Goal: Information Seeking & Learning: Understand process/instructions

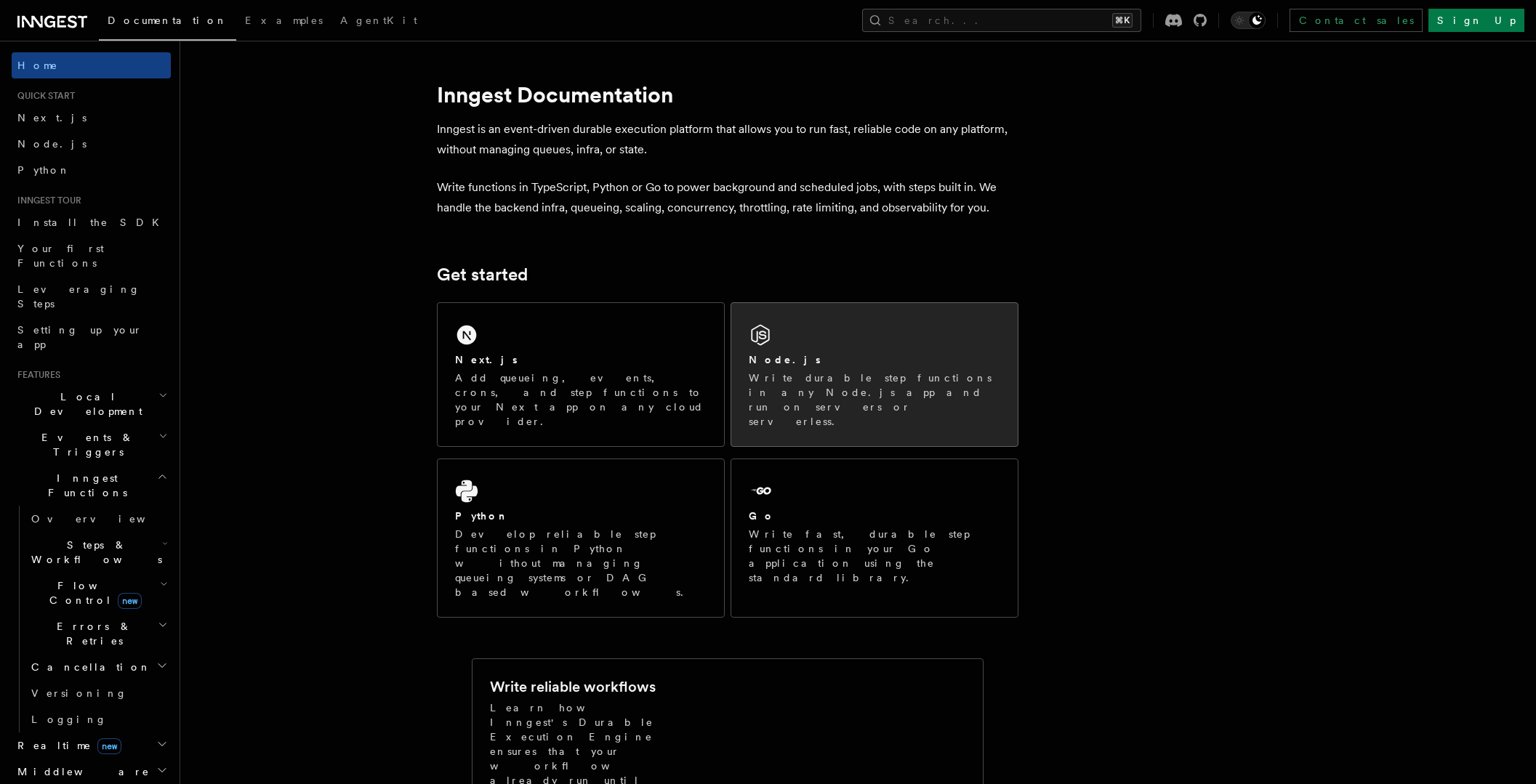
click at [819, 362] on div "Node.js" at bounding box center [874, 359] width 252 height 15
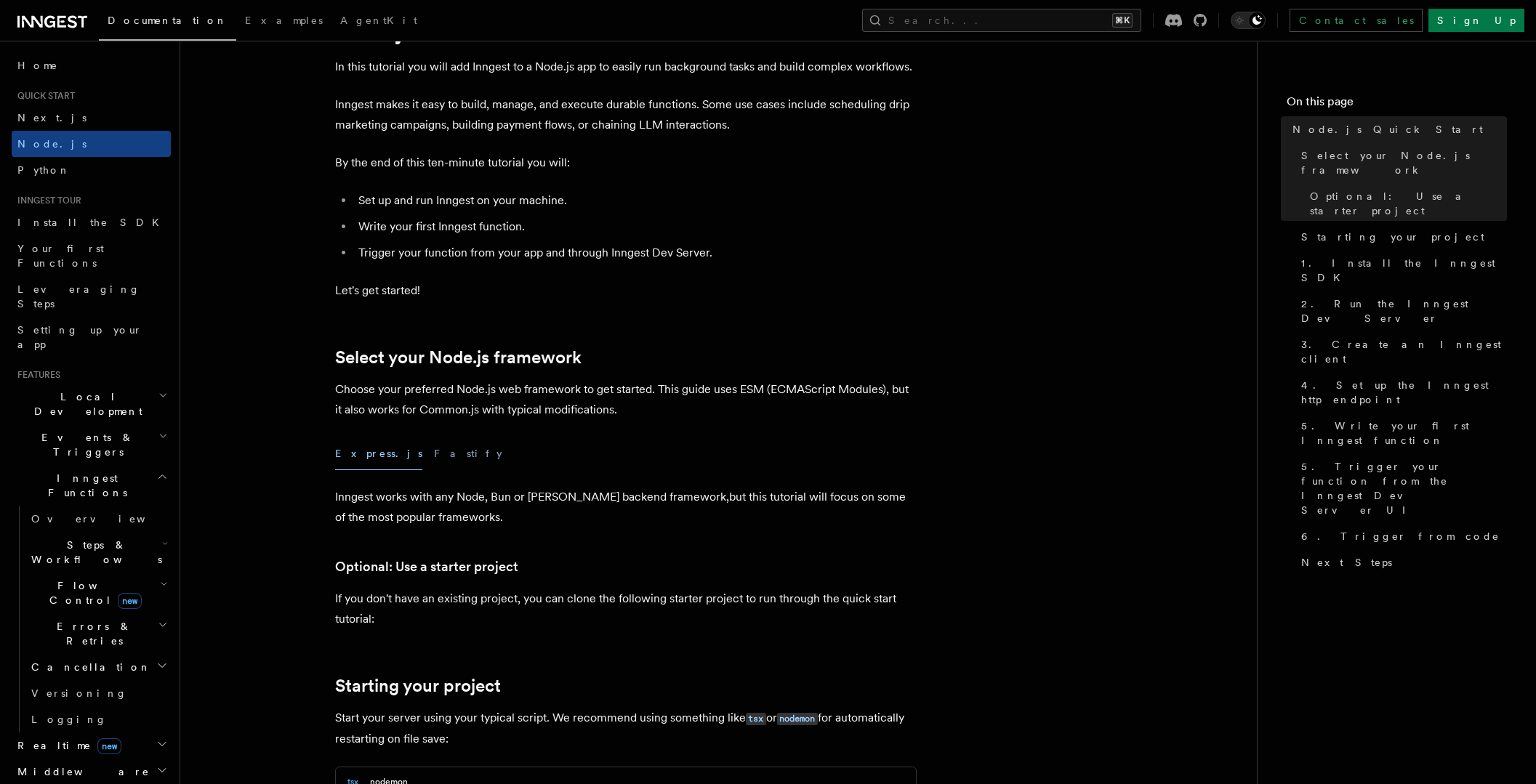
scroll to position [85, 0]
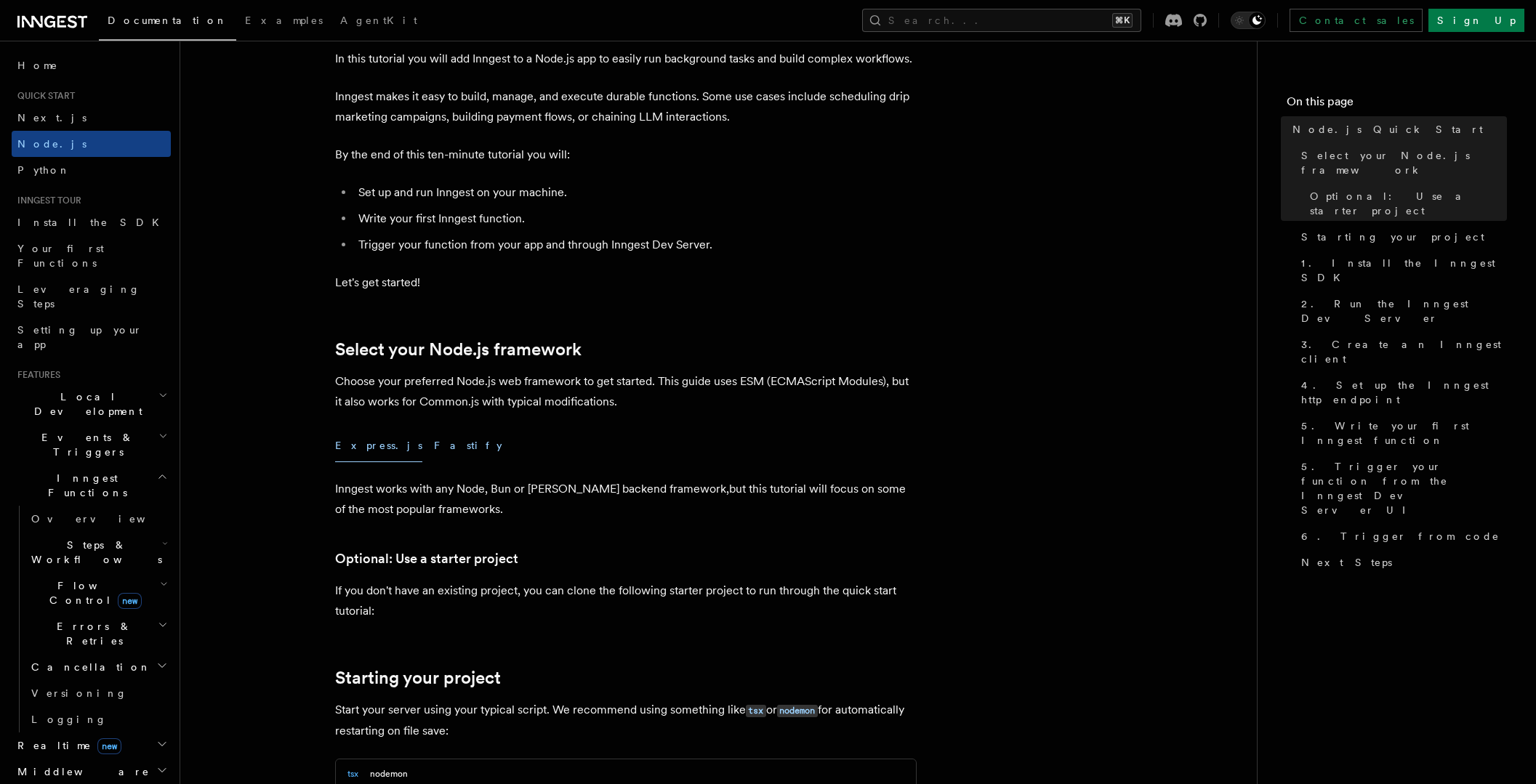
click at [434, 448] on button "Fastify" at bounding box center [468, 445] width 68 height 32
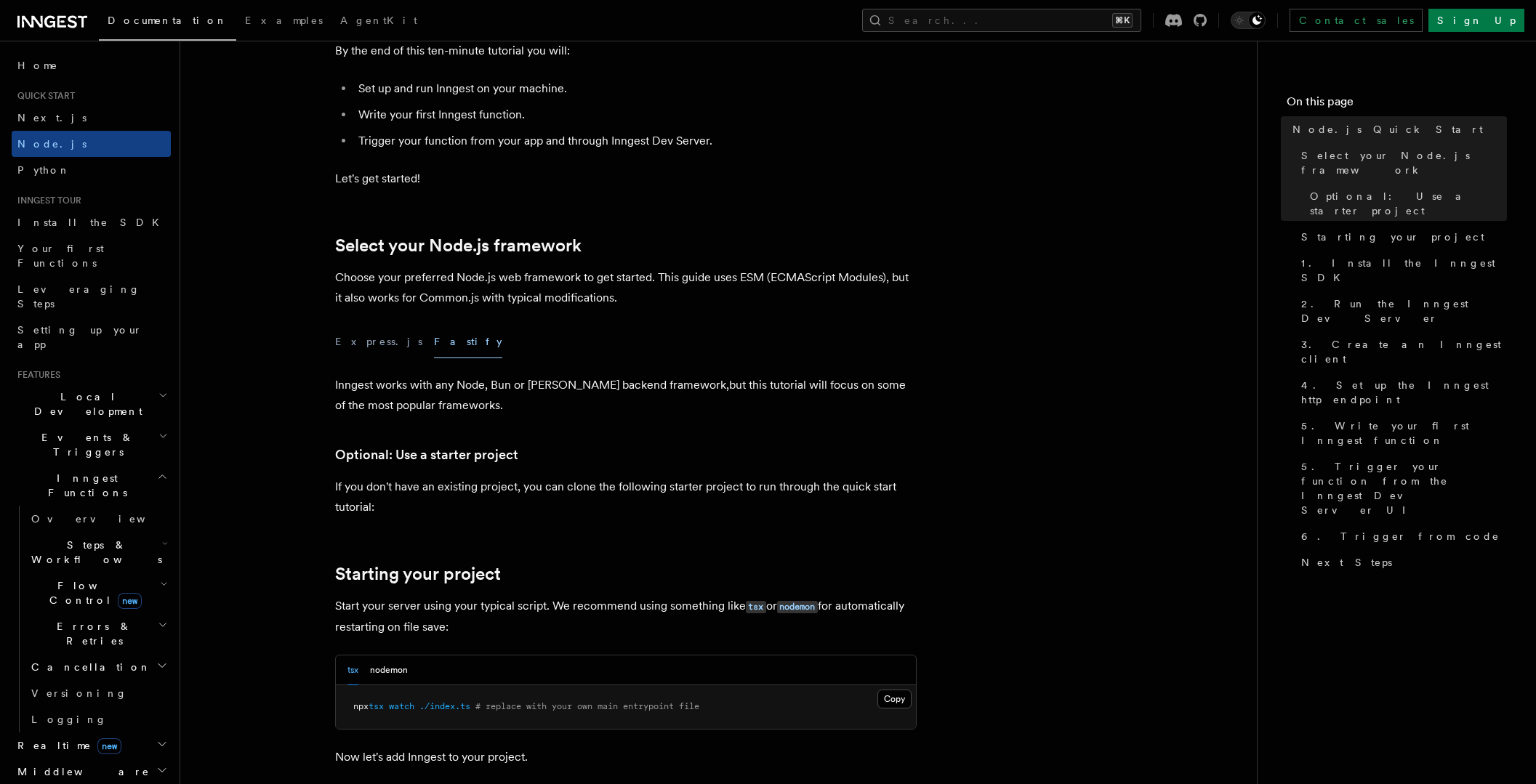
scroll to position [255, 0]
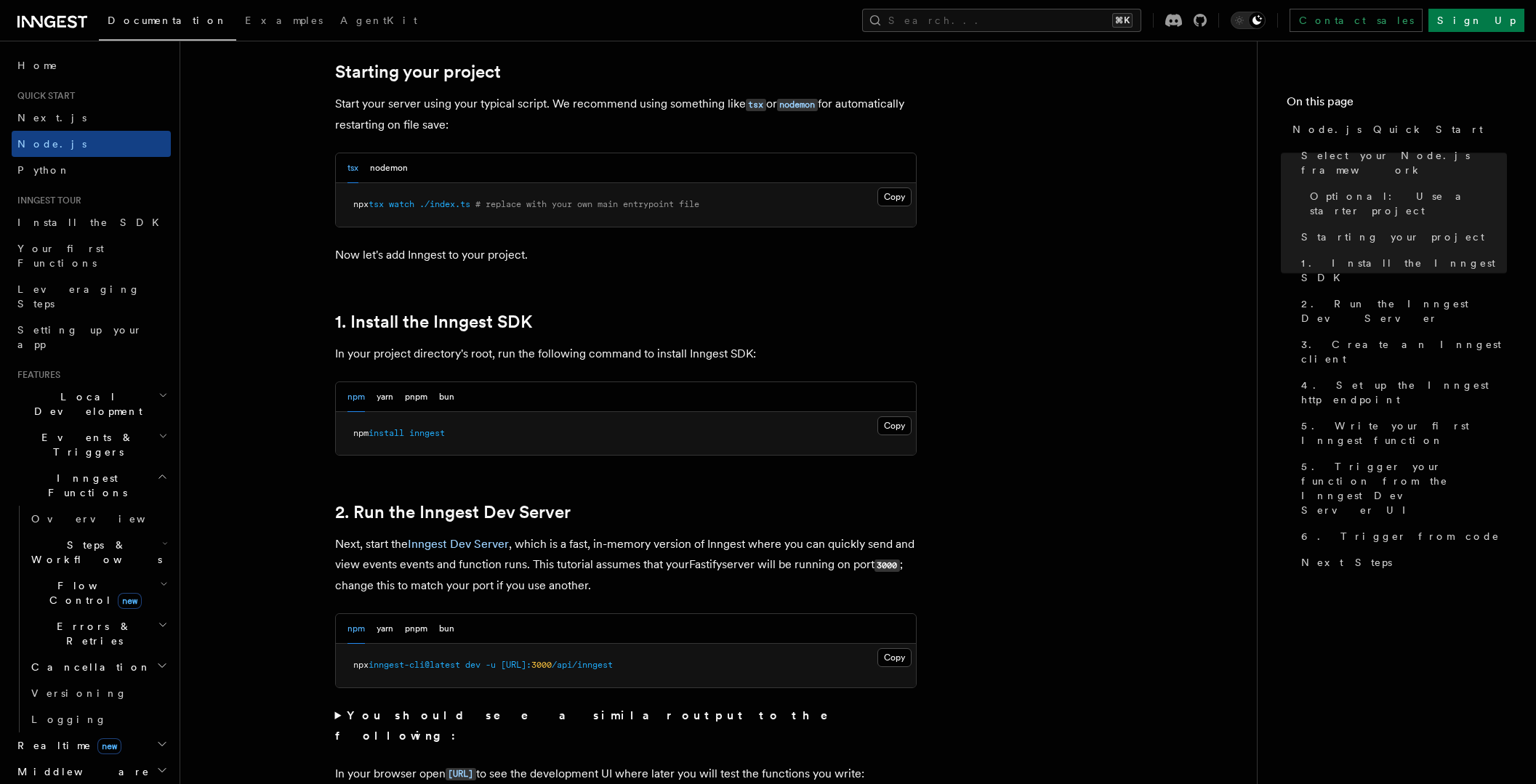
scroll to position [692, 0]
click at [406, 398] on button "pnpm" at bounding box center [416, 396] width 22 height 30
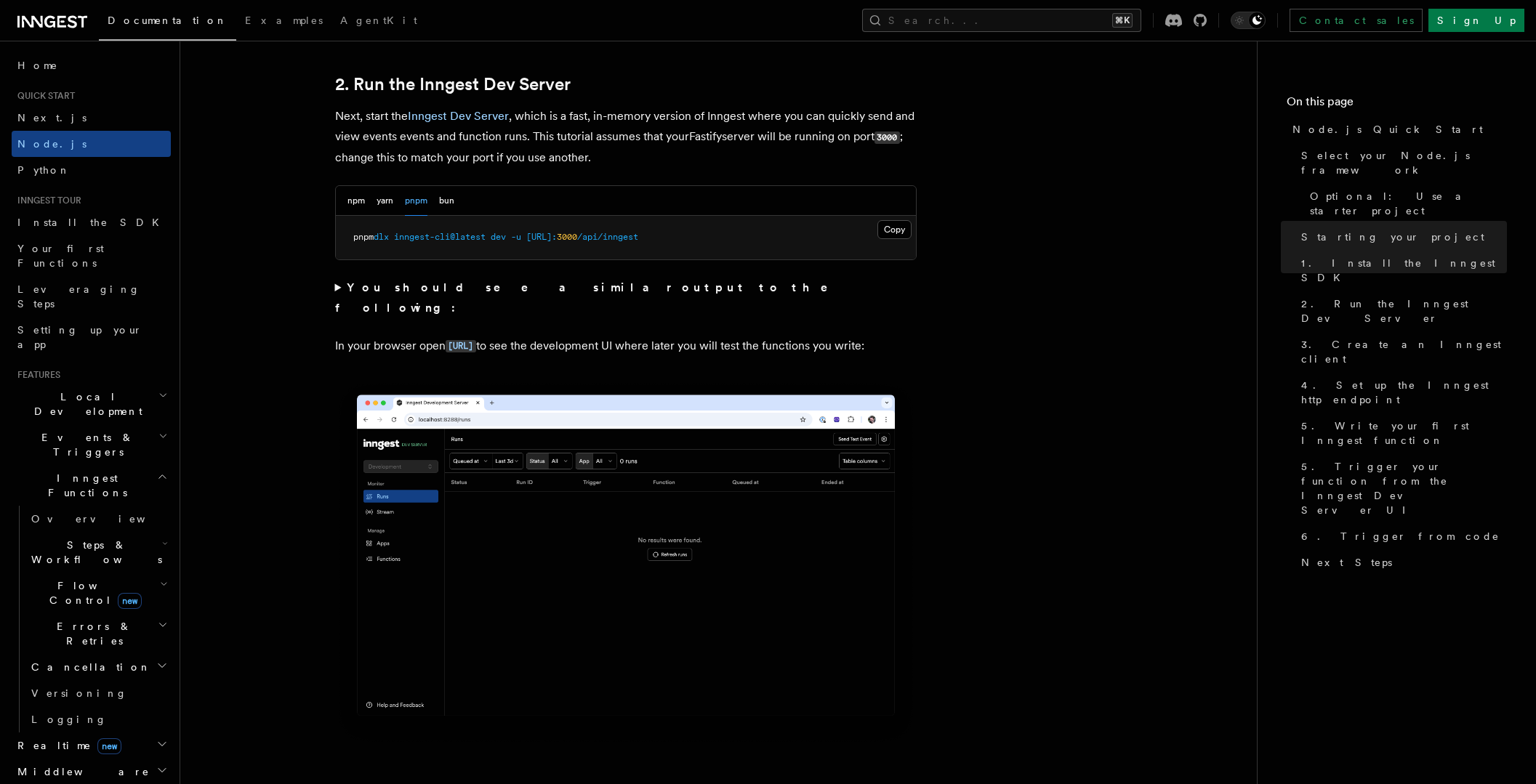
scroll to position [1120, 0]
click at [654, 502] on img at bounding box center [625, 562] width 582 height 365
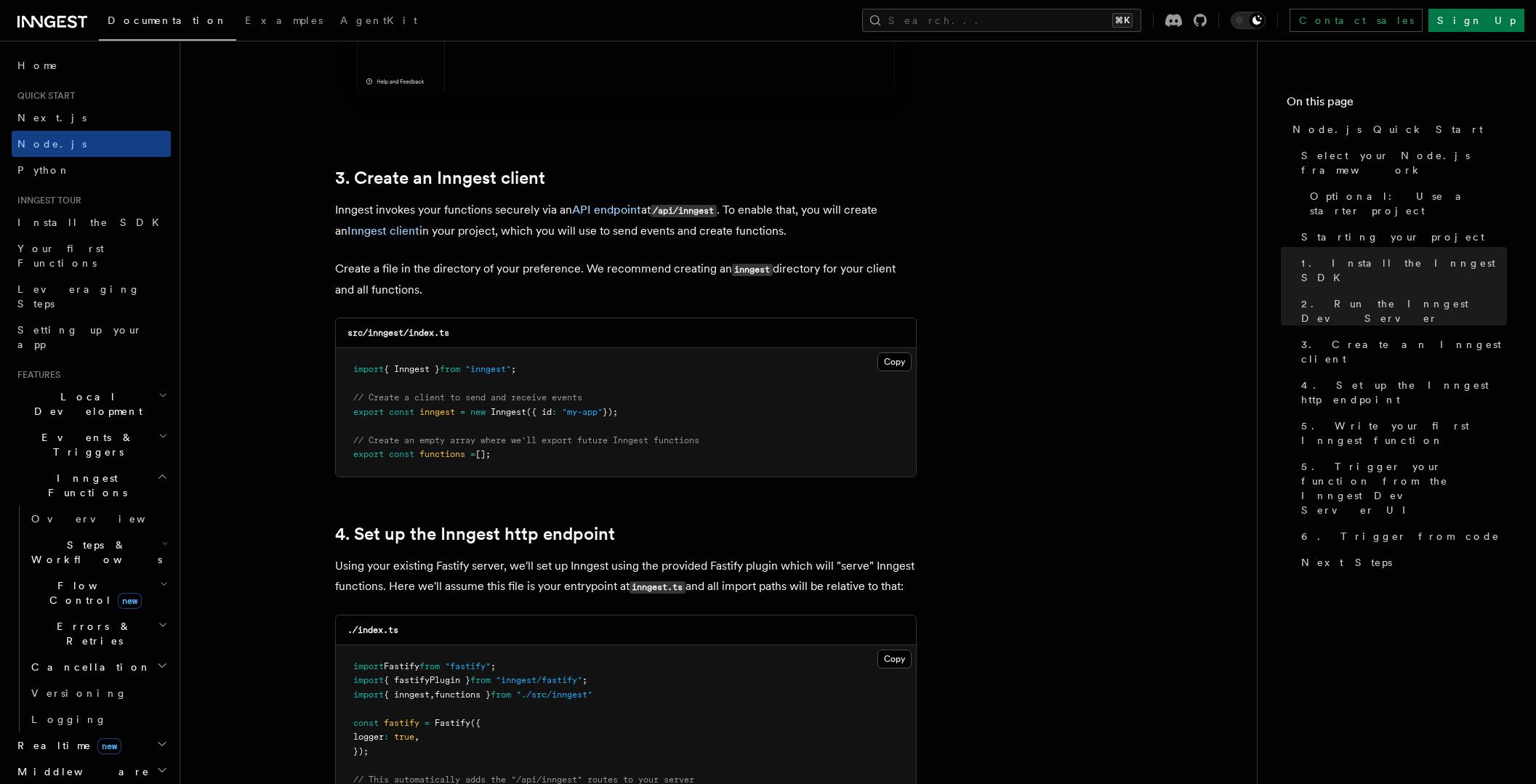
scroll to position [1745, 0]
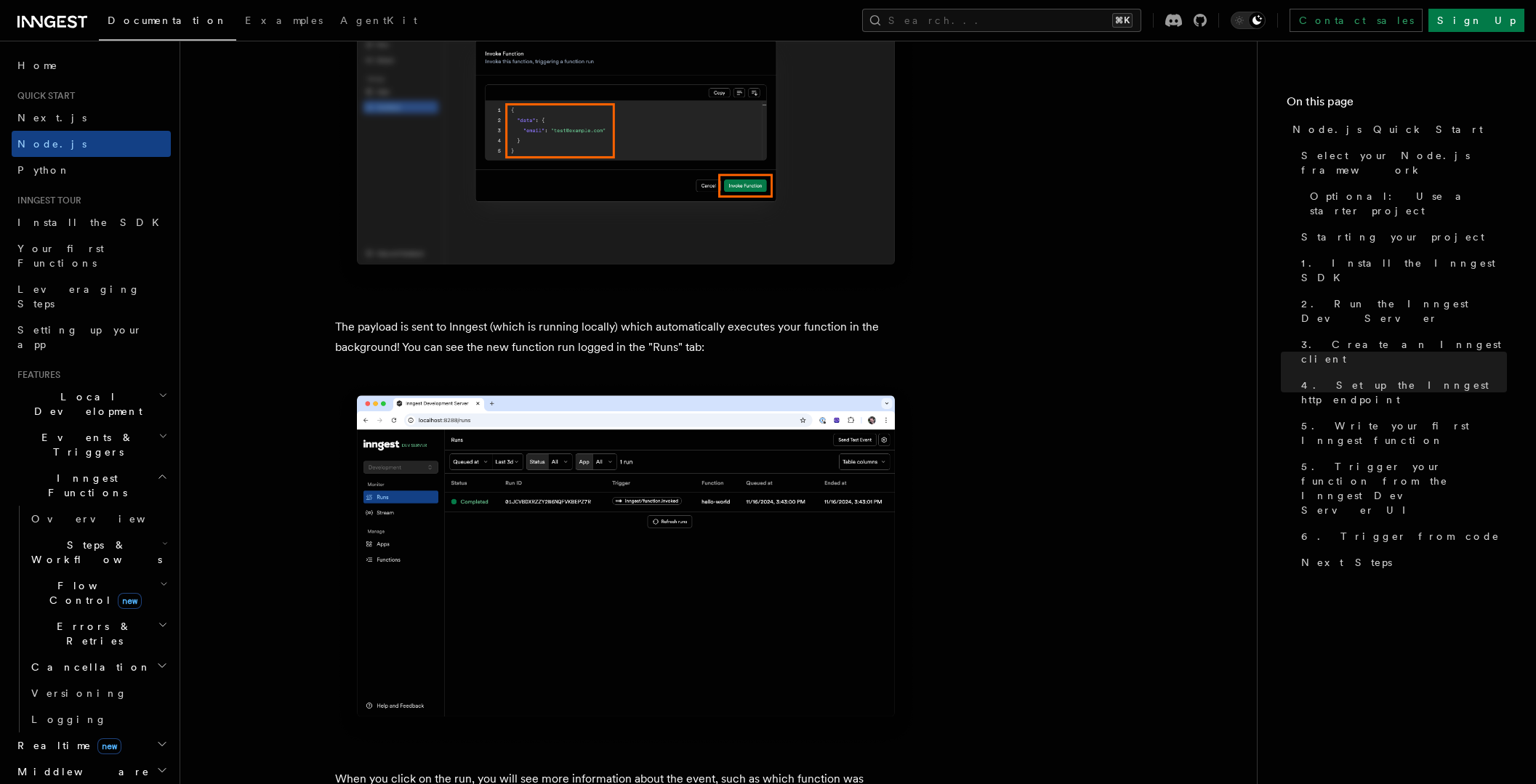
scroll to position [4885, 0]
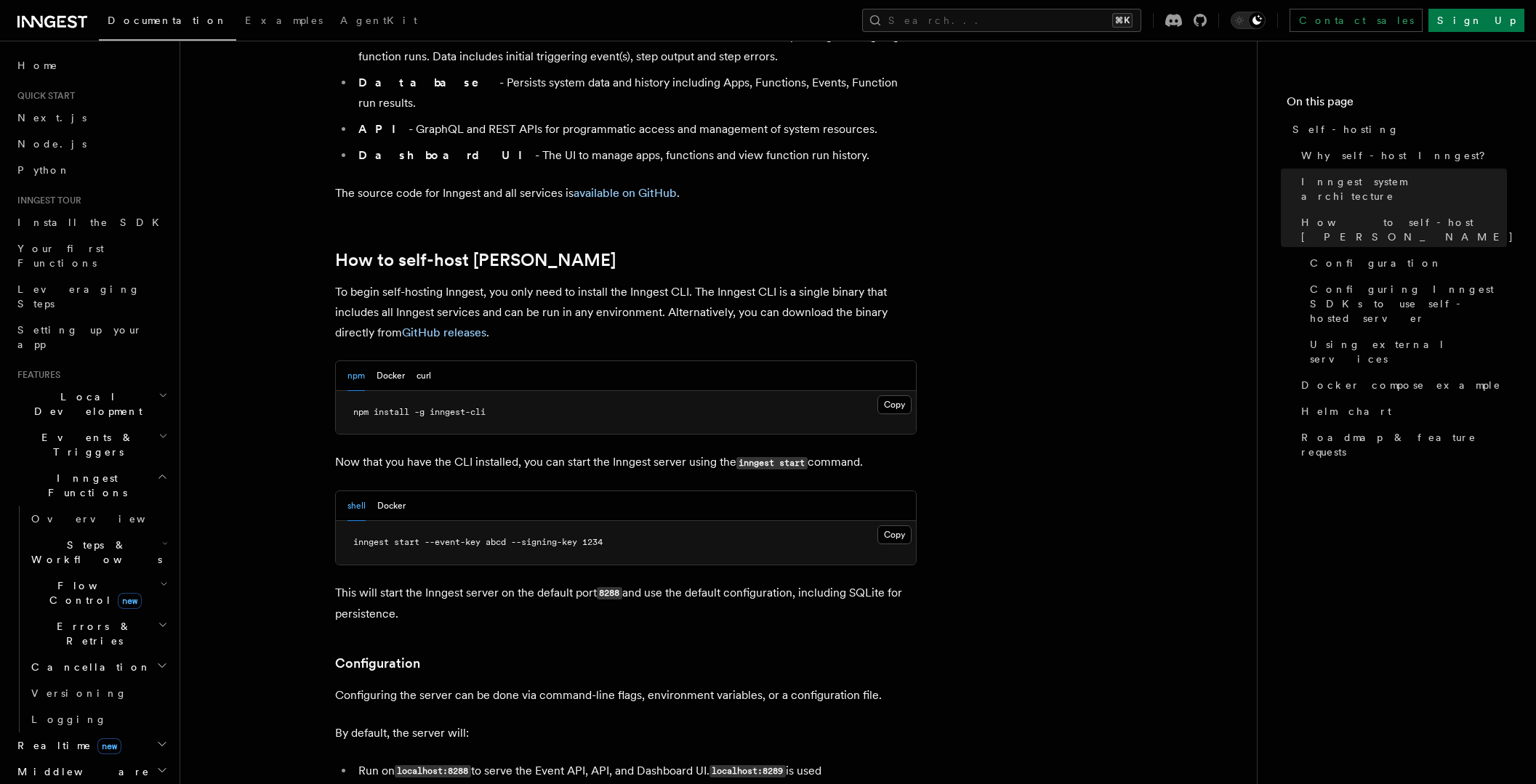
scroll to position [1281, 0]
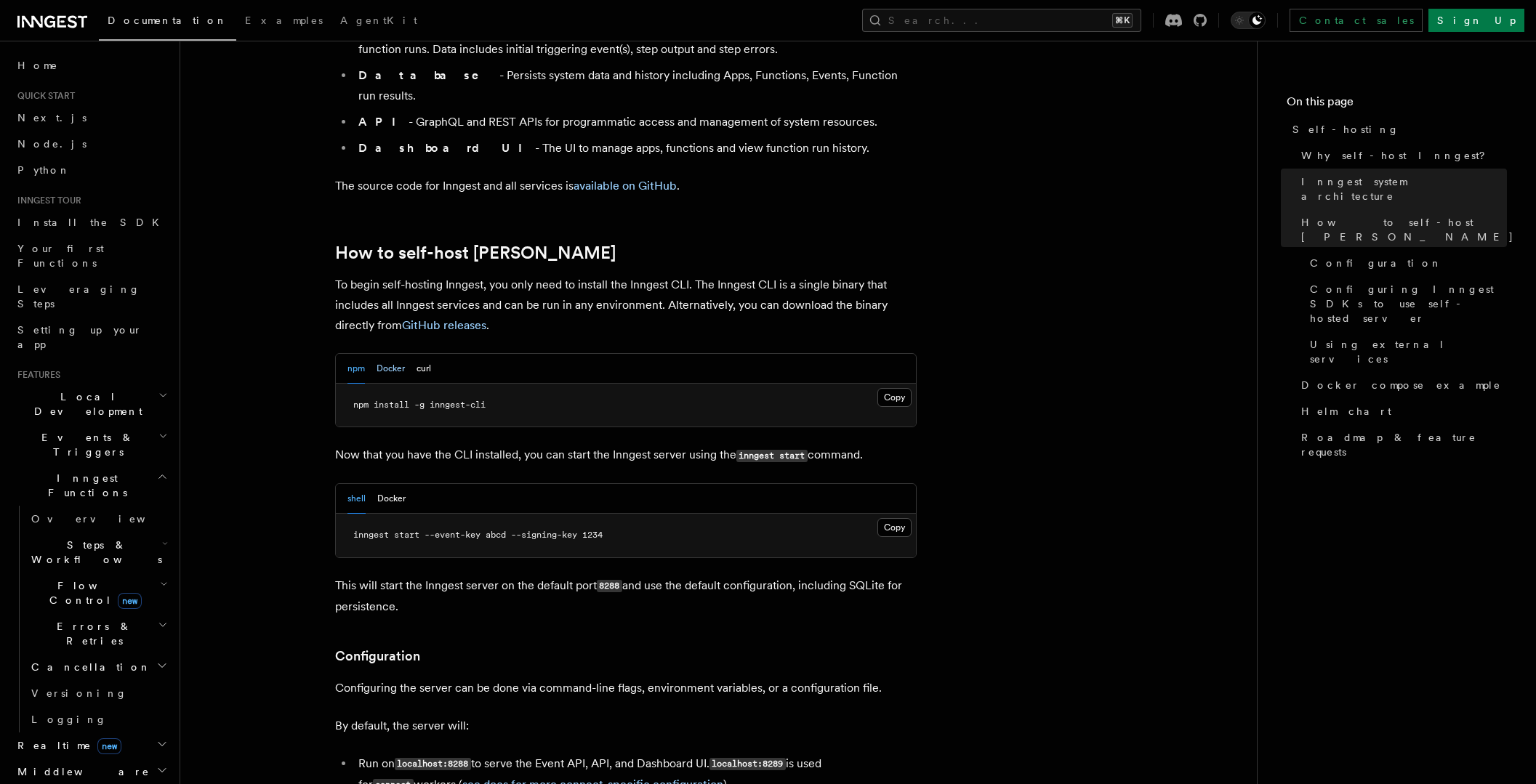
click at [392, 354] on button "Docker" at bounding box center [391, 369] width 28 height 30
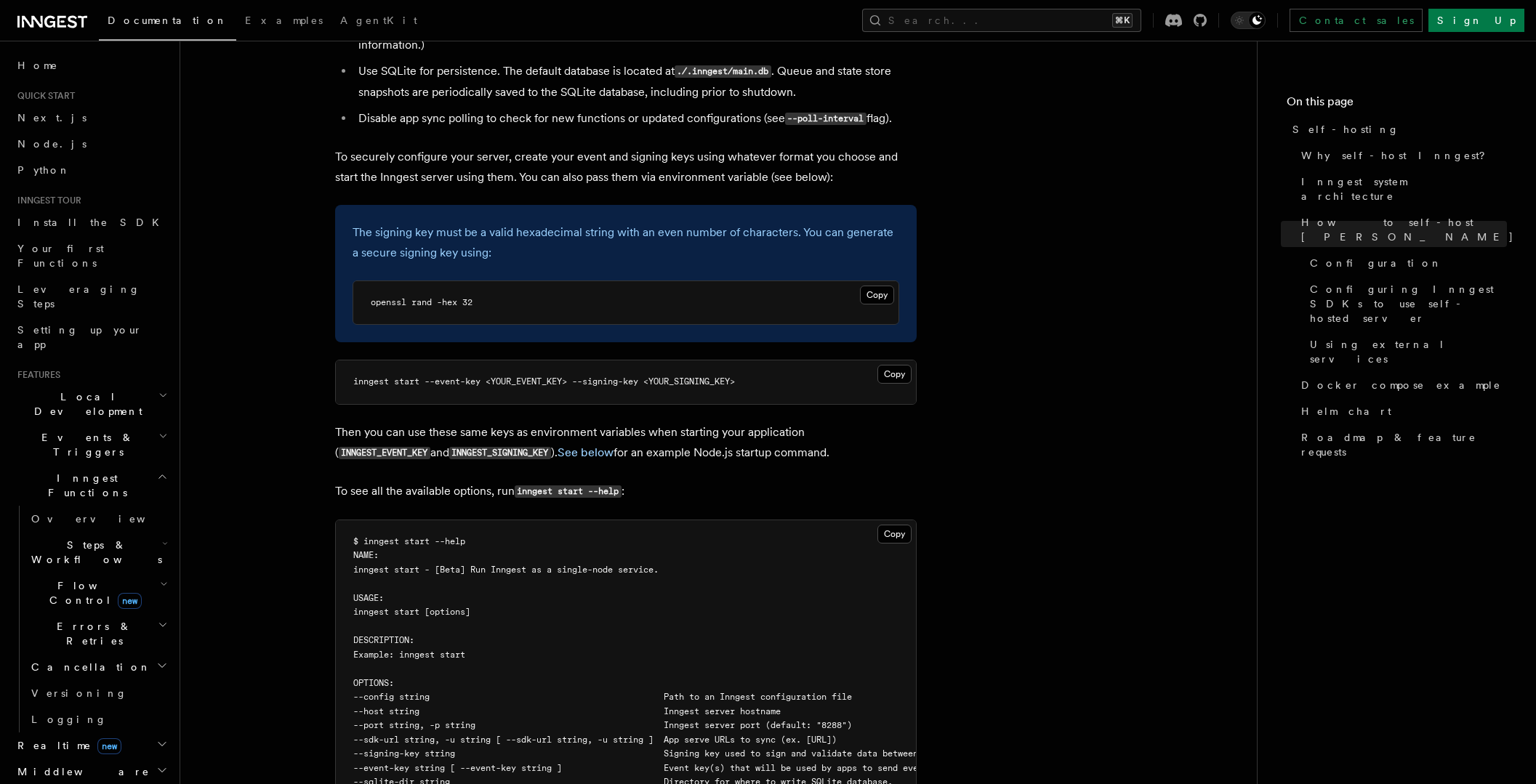
scroll to position [2117, 0]
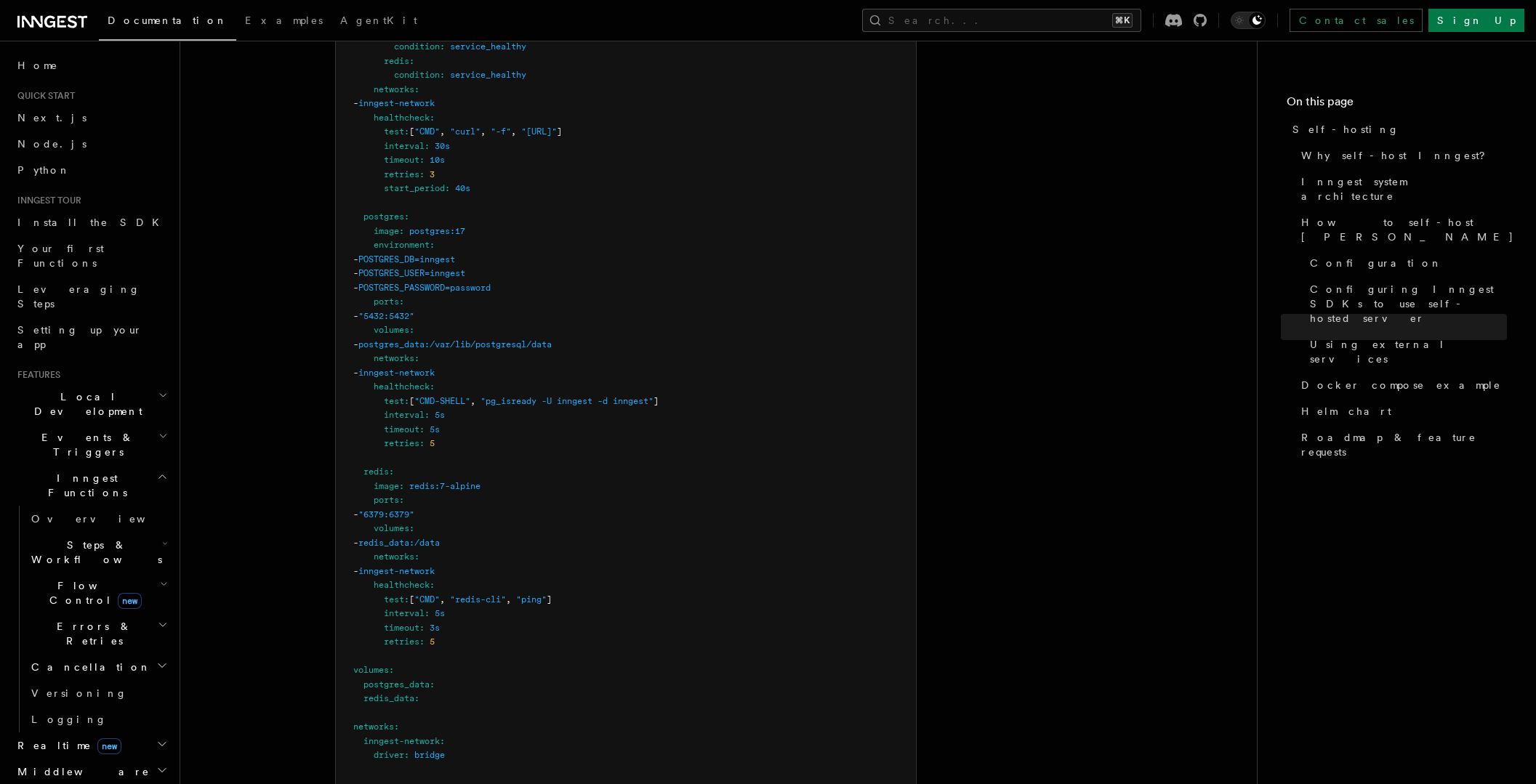
scroll to position [4092, 0]
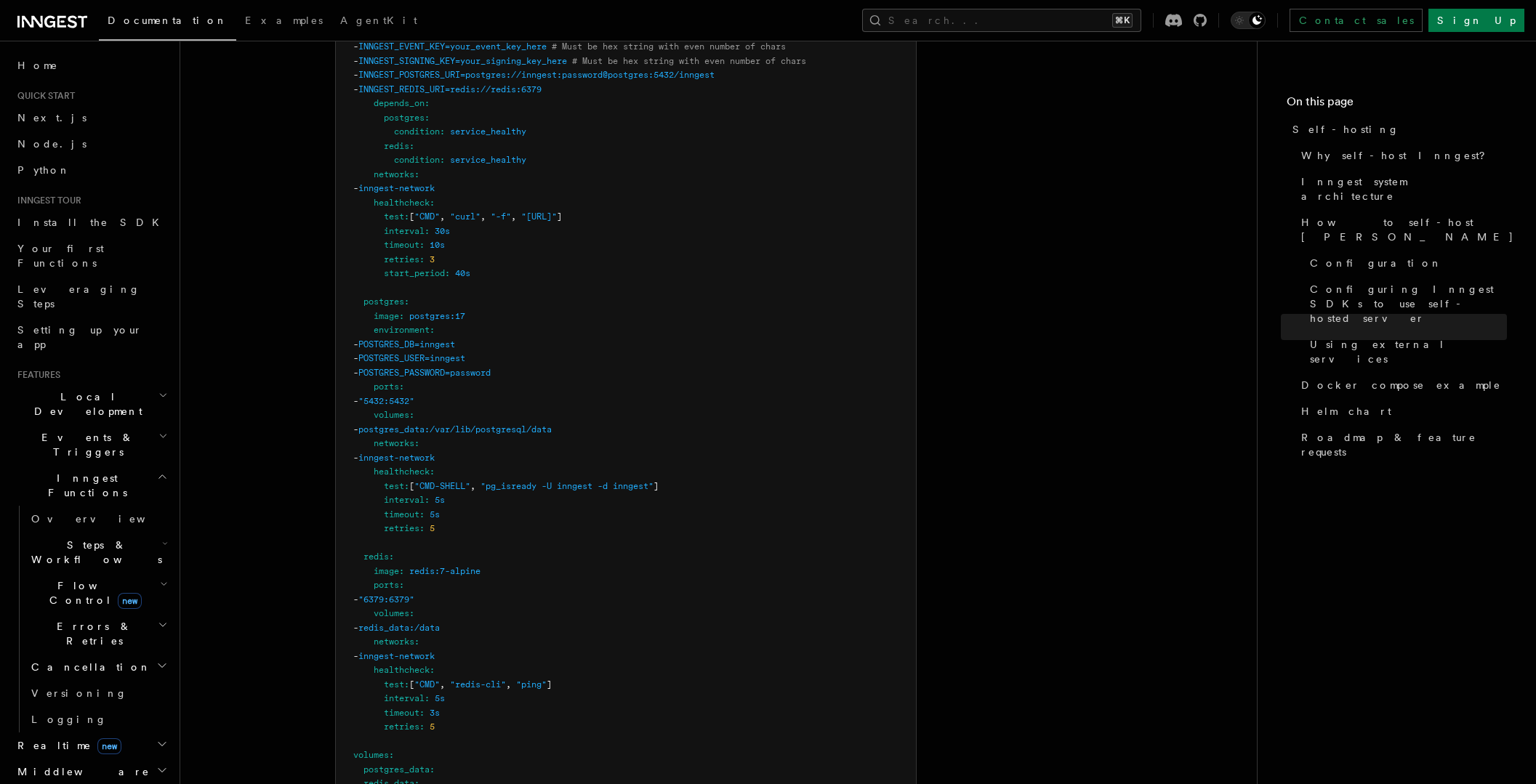
click at [1473, 459] on nav "On this page Self-hosting Why self-host Inngest? Inngest system architecture Ho…" at bounding box center [1396, 412] width 279 height 744
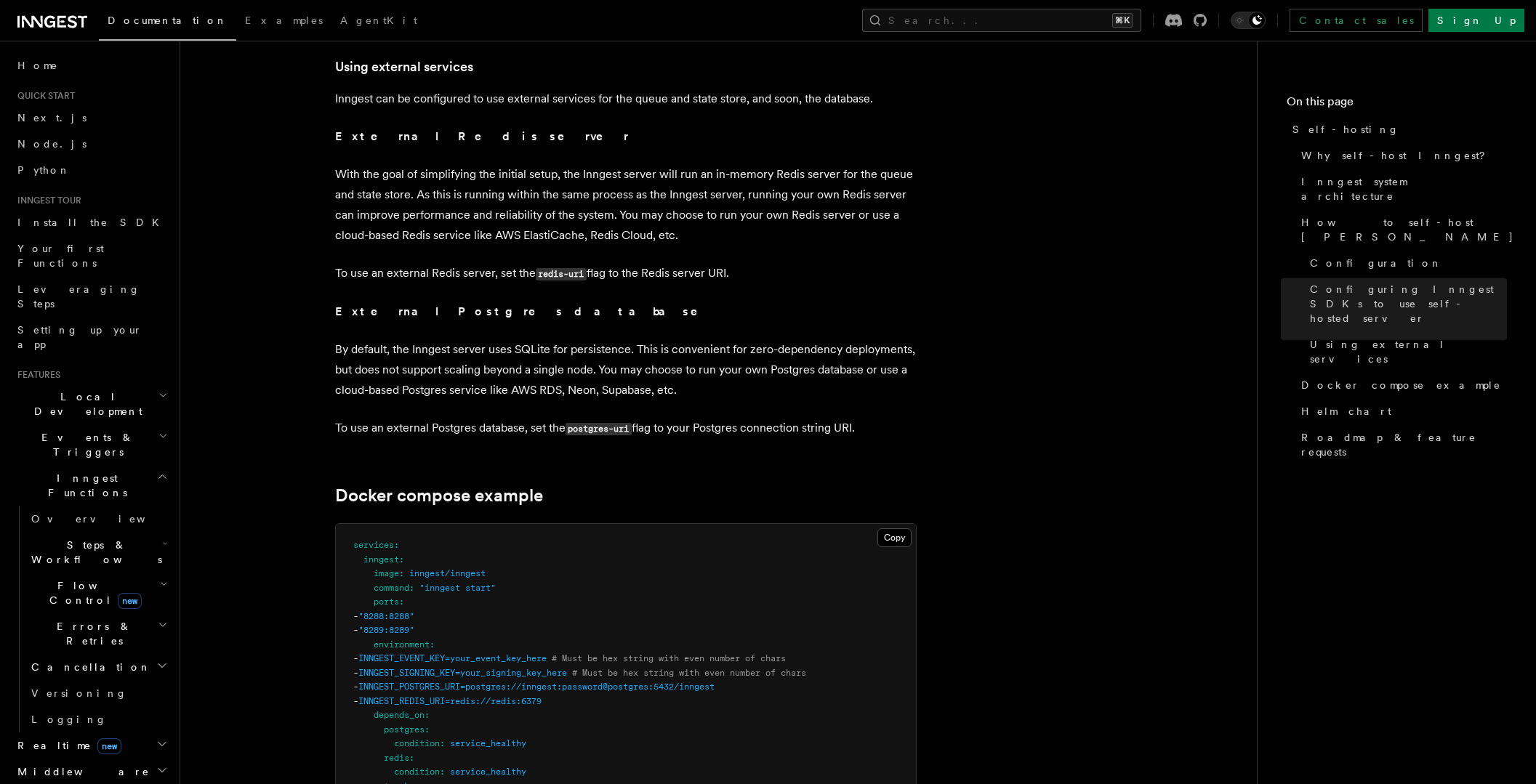
scroll to position [3560, 0]
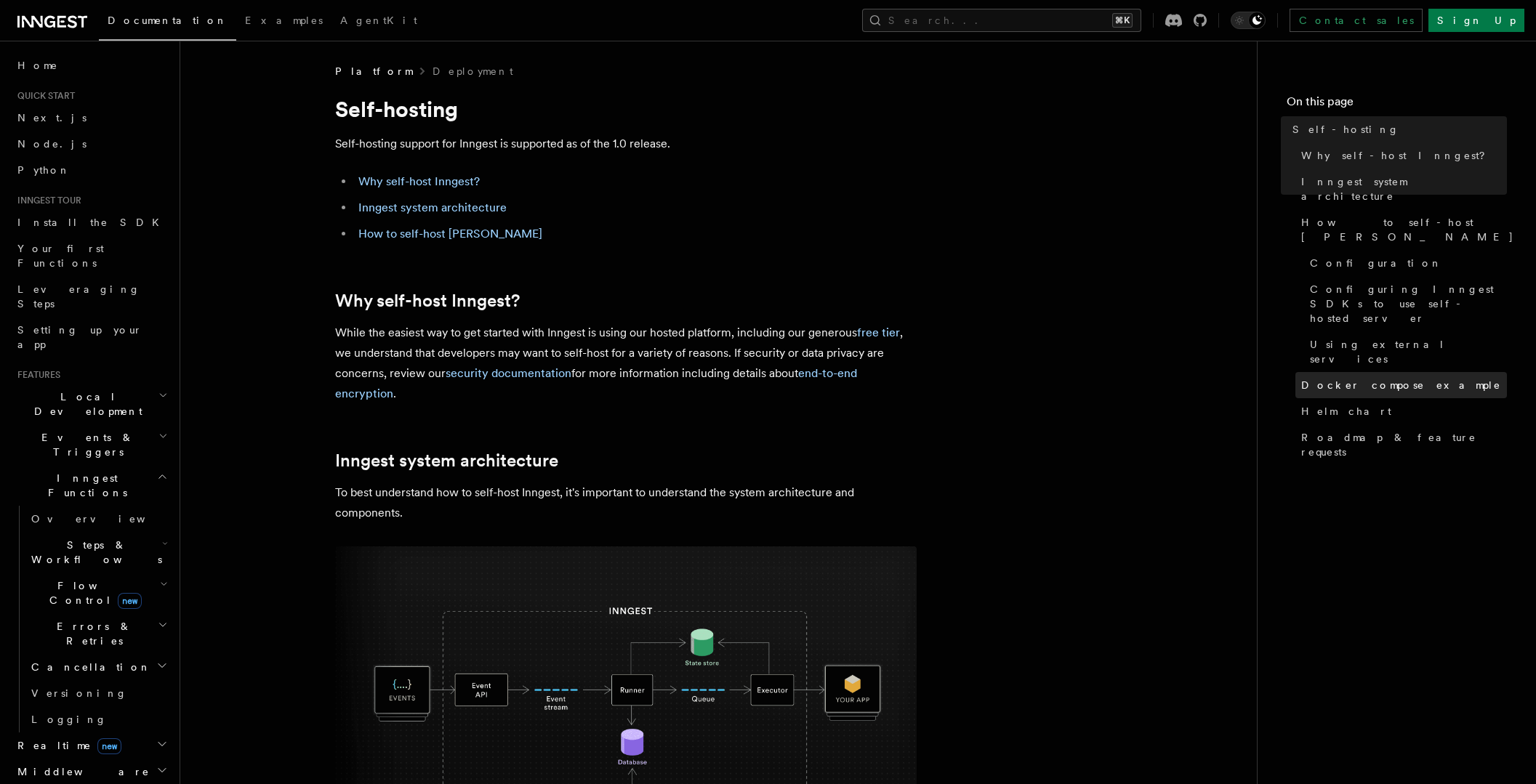
click at [1419, 378] on span "Docker compose example" at bounding box center [1401, 385] width 200 height 14
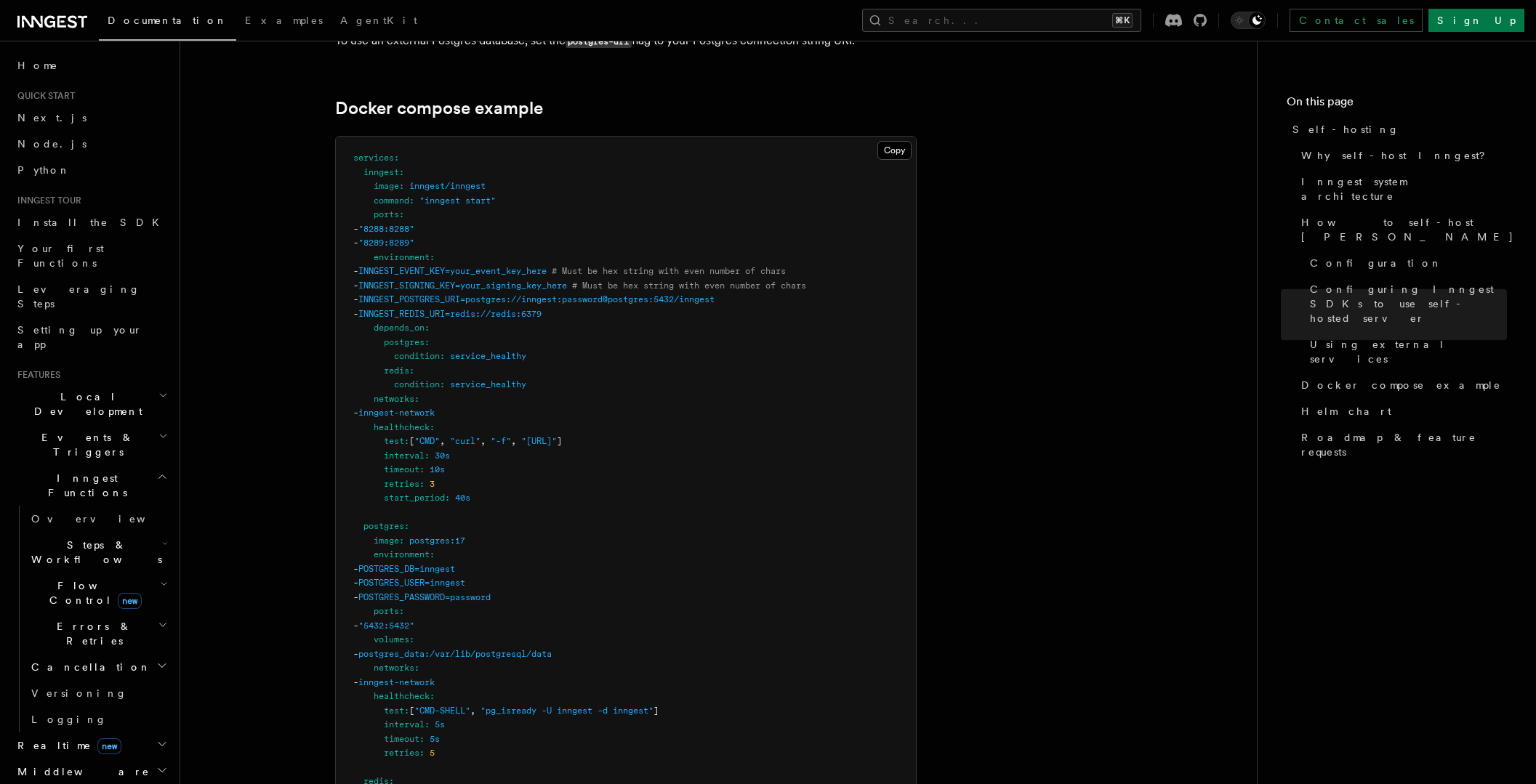
scroll to position [3873, 0]
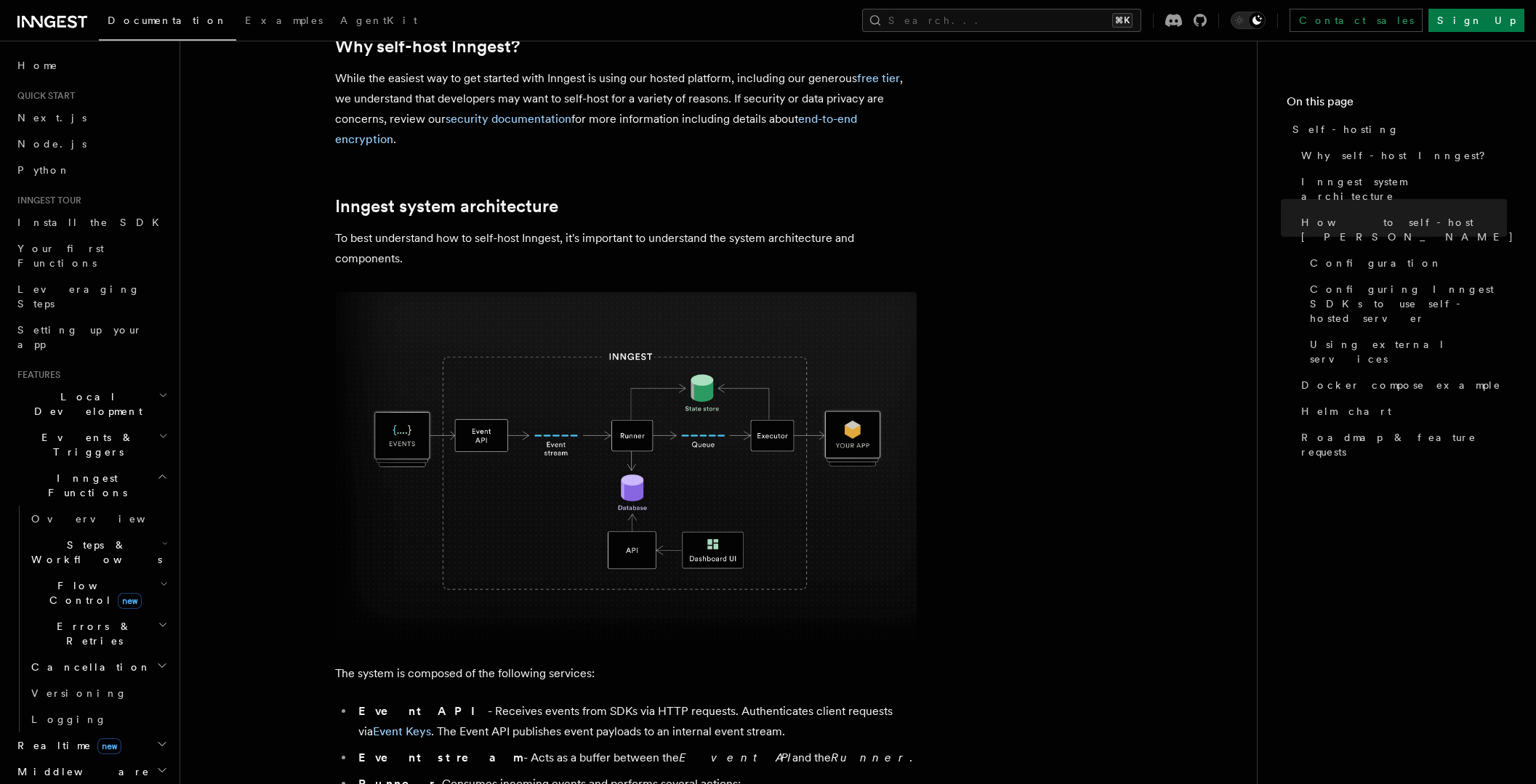
scroll to position [189, 0]
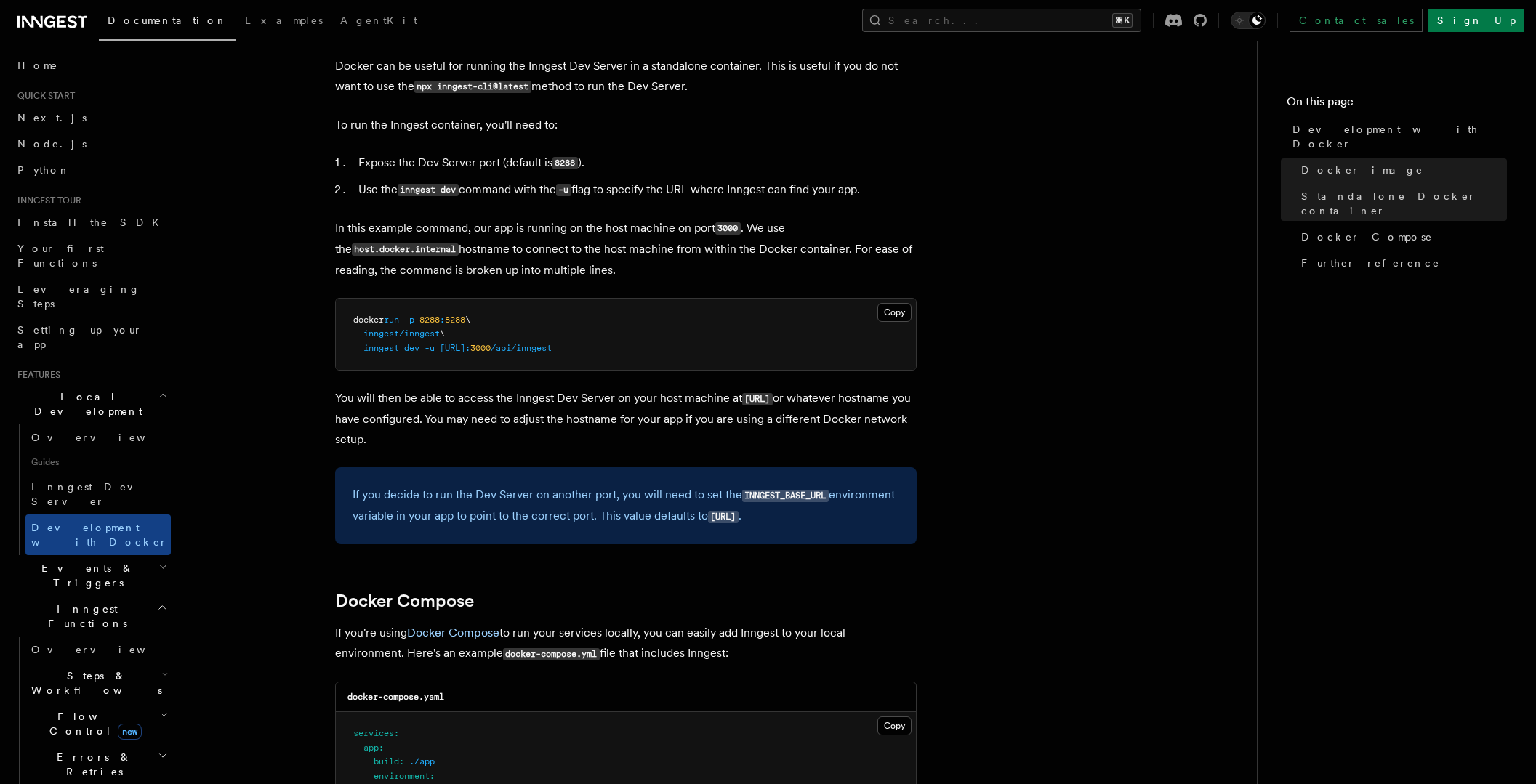
scroll to position [425, 0]
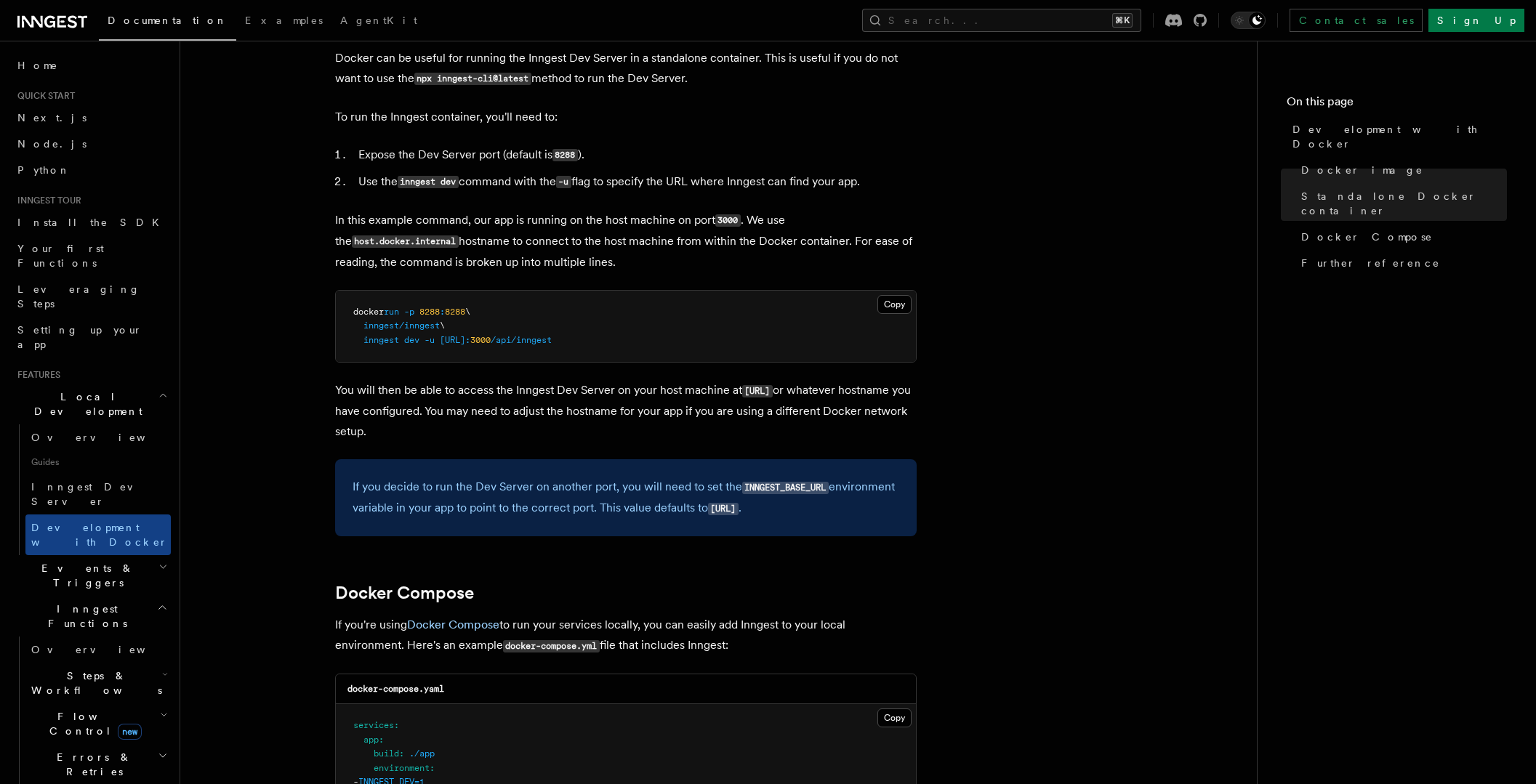
drag, startPoint x: 825, startPoint y: 513, endPoint x: 711, endPoint y: 506, distance: 114.2
click at [711, 506] on p "If you decide to run the Dev Server on another port, you will need to set the I…" at bounding box center [625, 498] width 547 height 42
copy code "[URL]"
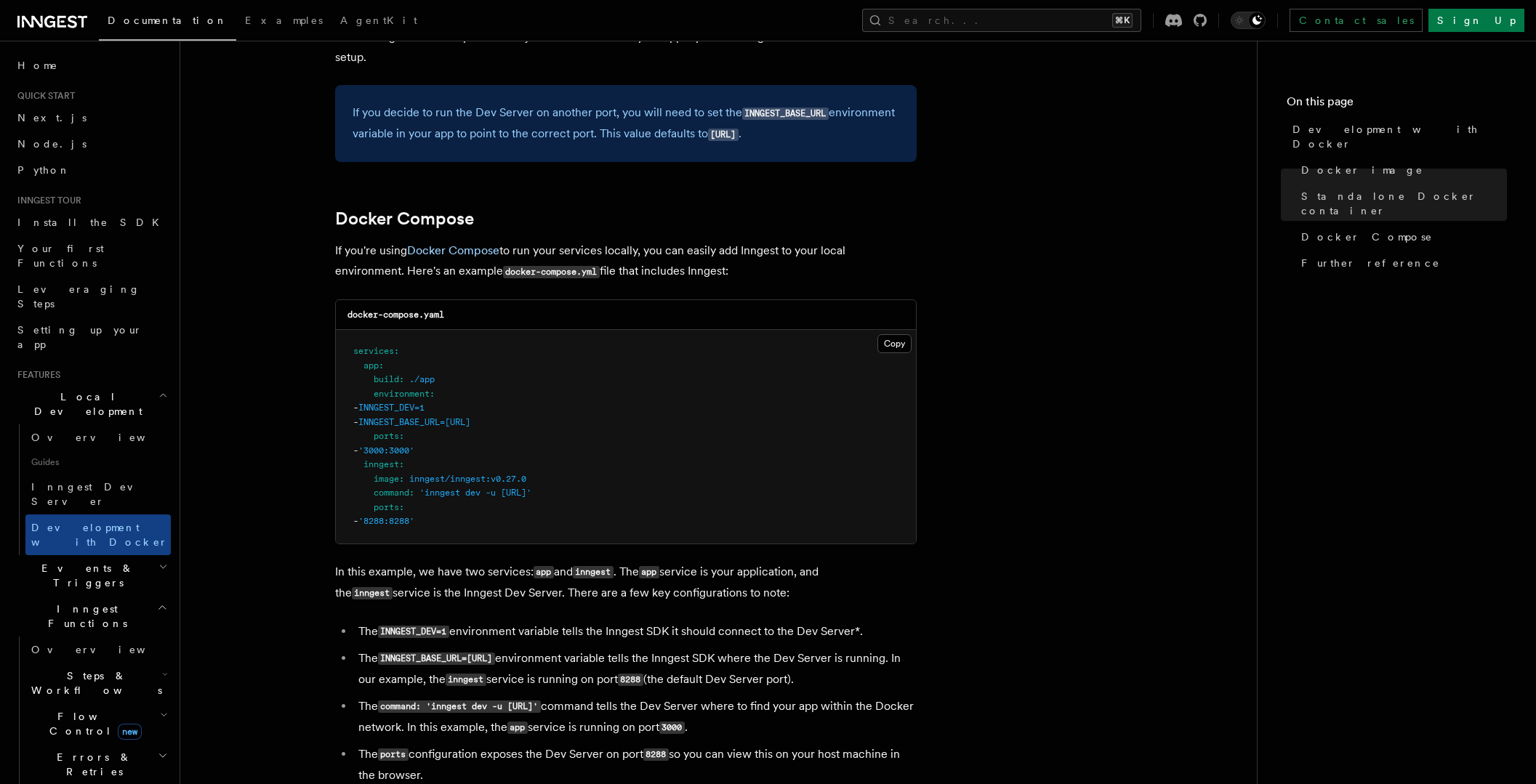
scroll to position [809, 0]
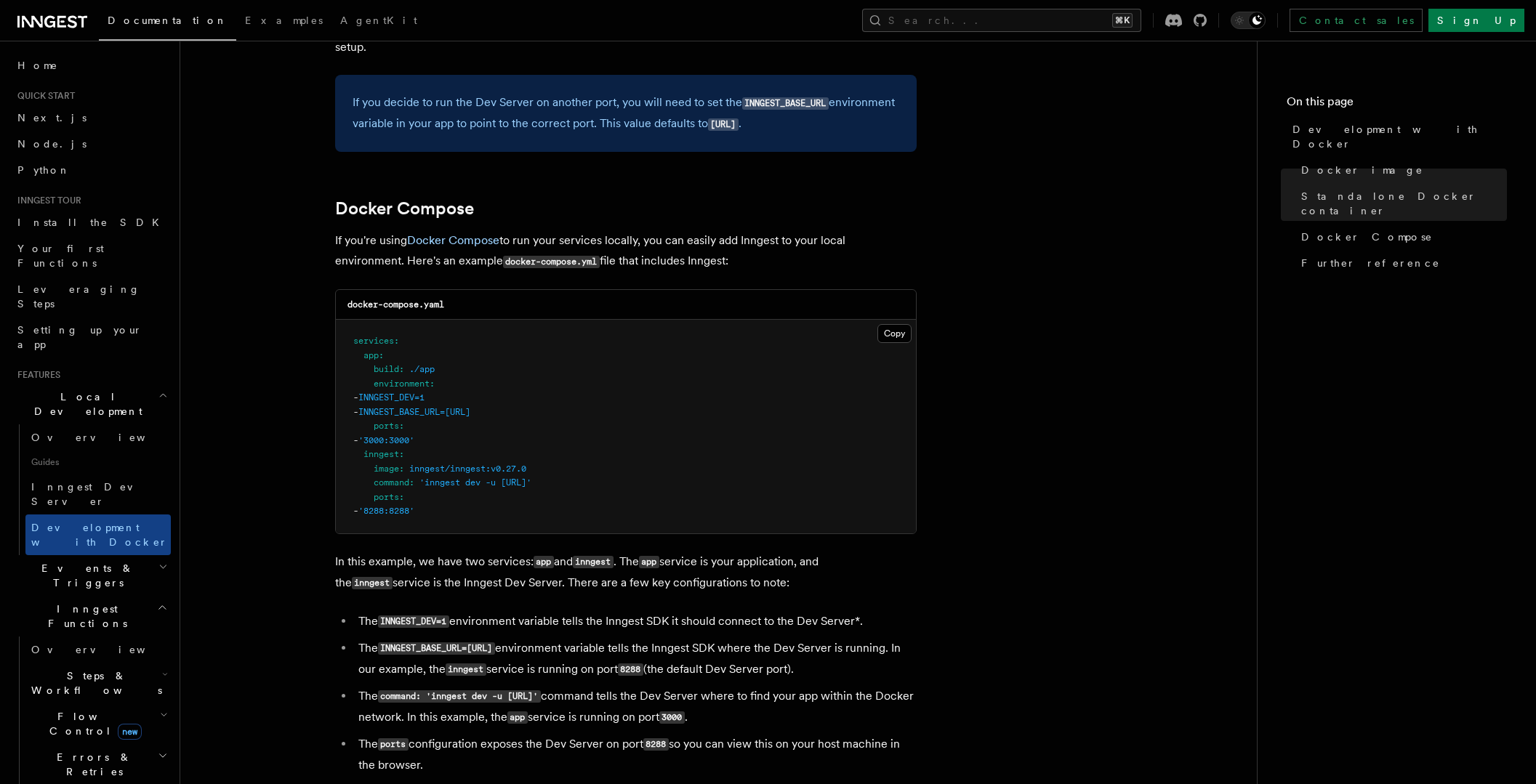
click at [618, 721] on li "The command: 'inngest dev -u [URL]' command tells the Dev Server where to find …" at bounding box center [635, 706] width 563 height 42
click at [1095, 435] on article "Features Local Development Development with Docker Inngest provides a Docker im…" at bounding box center [718, 290] width 1030 height 2070
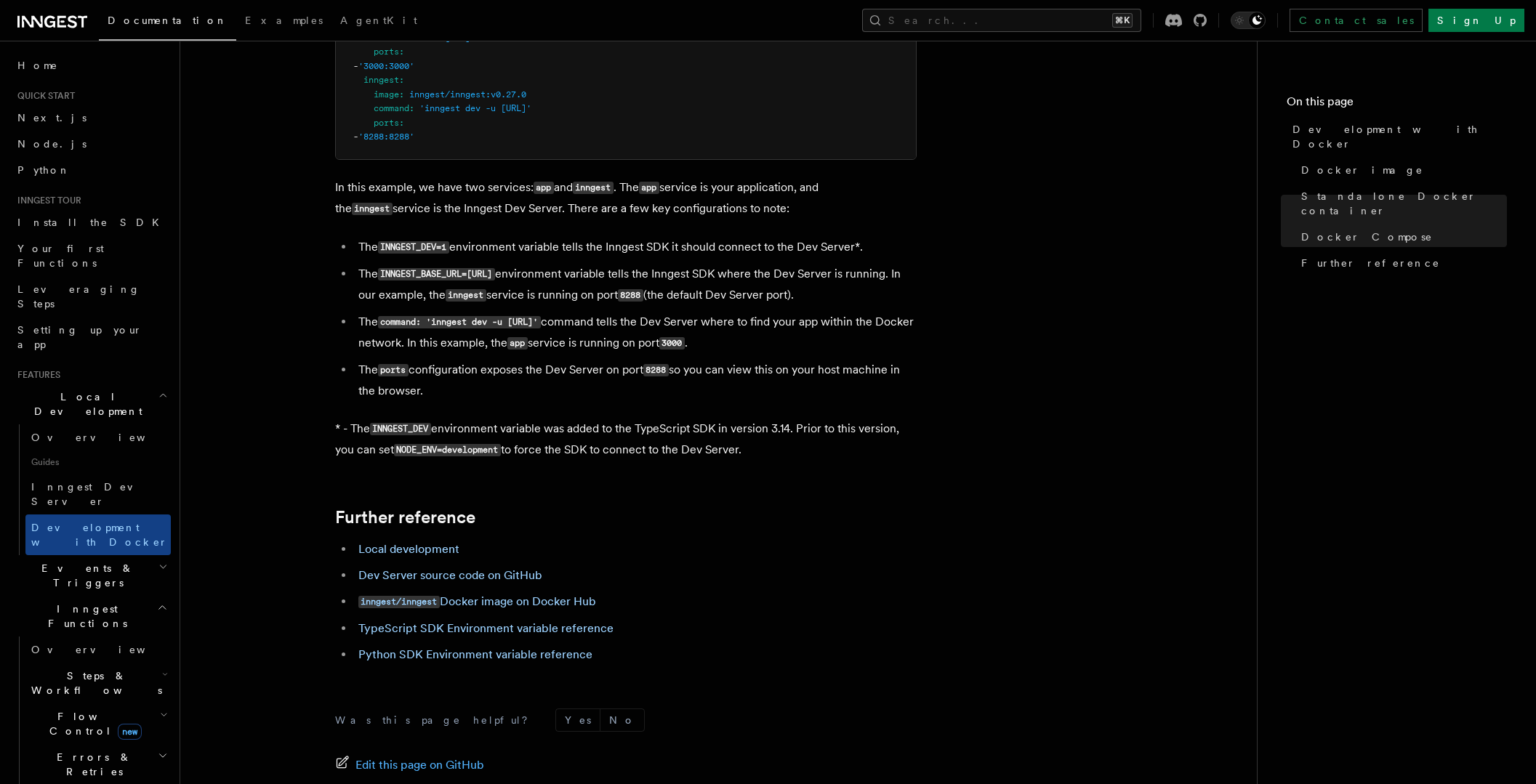
scroll to position [1356, 0]
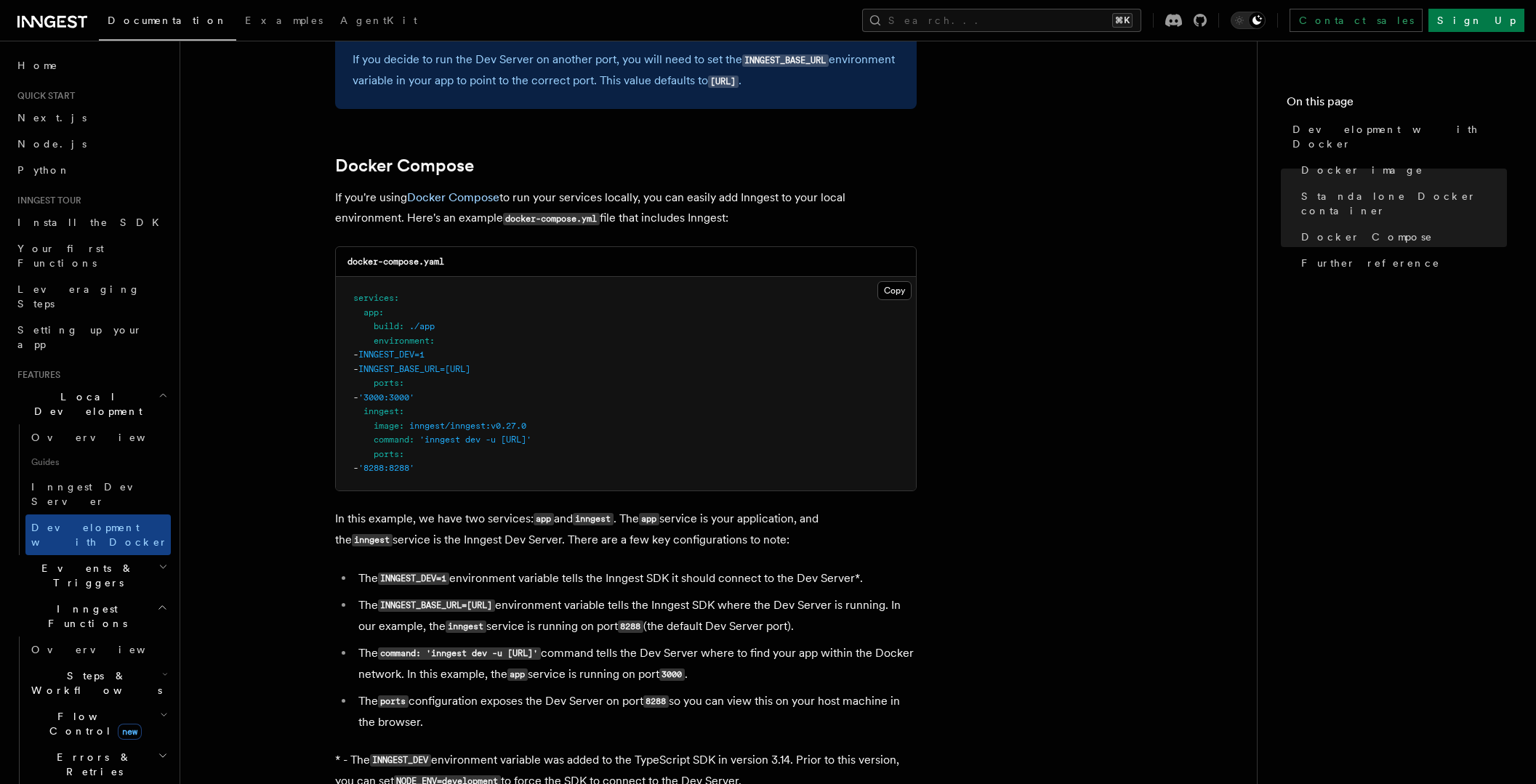
scroll to position [845, 0]
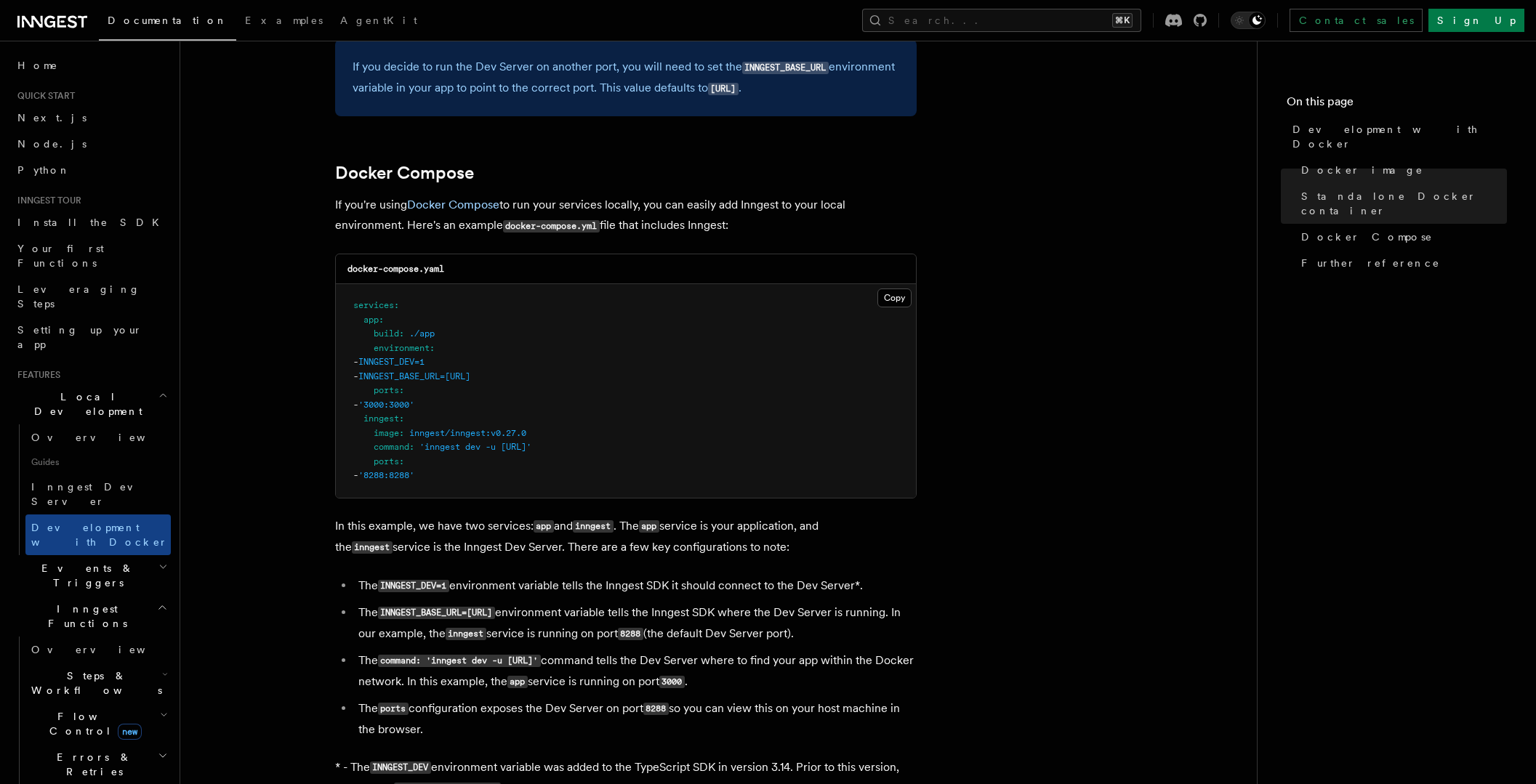
click at [1087, 358] on article "Features Local Development Development with Docker Inngest provides a Docker im…" at bounding box center [718, 254] width 1030 height 2070
click at [1052, 290] on article "Features Local Development Development with Docker Inngest provides a Docker im…" at bounding box center [718, 254] width 1030 height 2070
click at [1079, 335] on article "Features Local Development Development with Docker Inngest provides a Docker im…" at bounding box center [718, 254] width 1030 height 2070
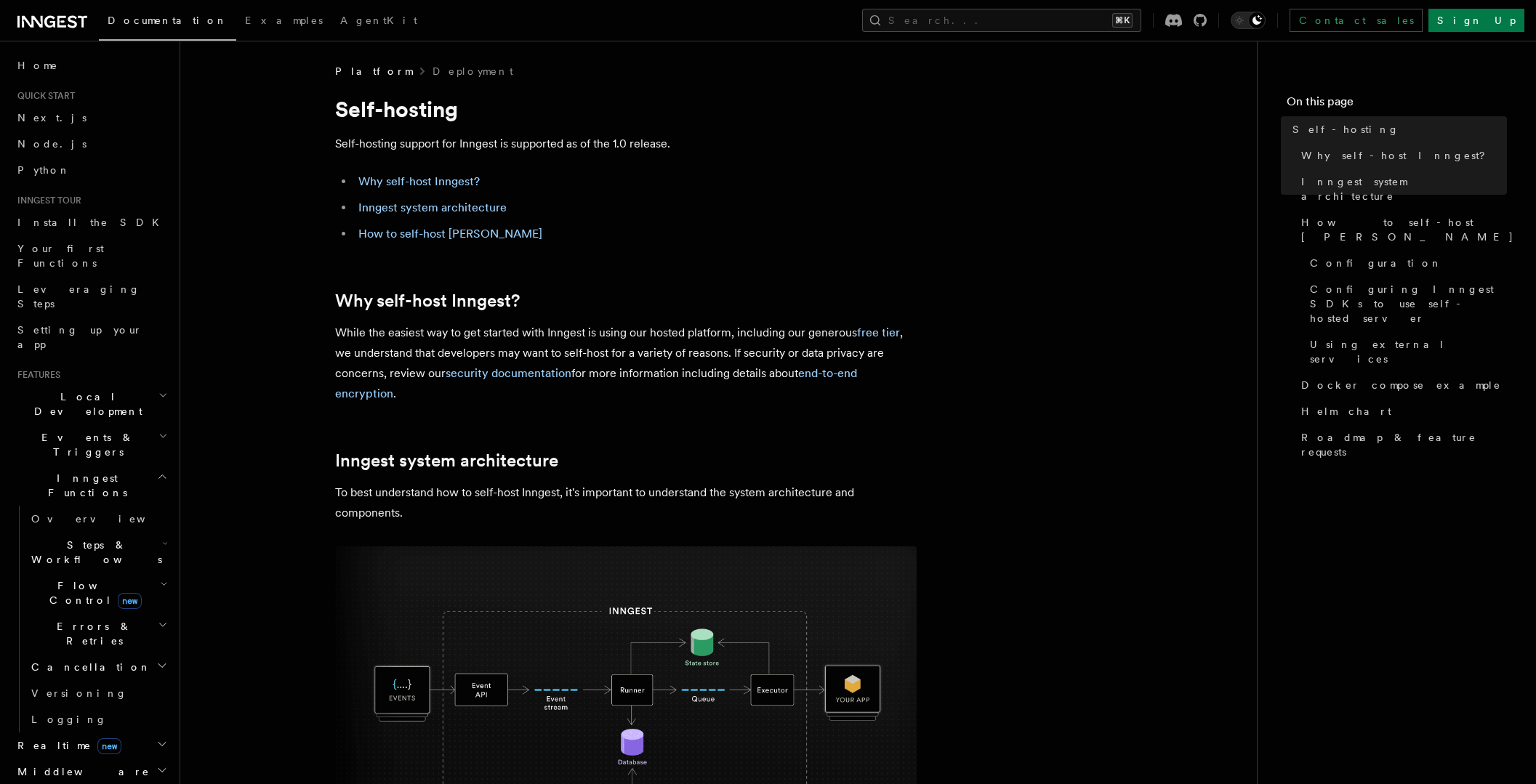
click at [893, 367] on p "While the easiest way to get started with Inngest is using our hosted platform,…" at bounding box center [625, 363] width 582 height 81
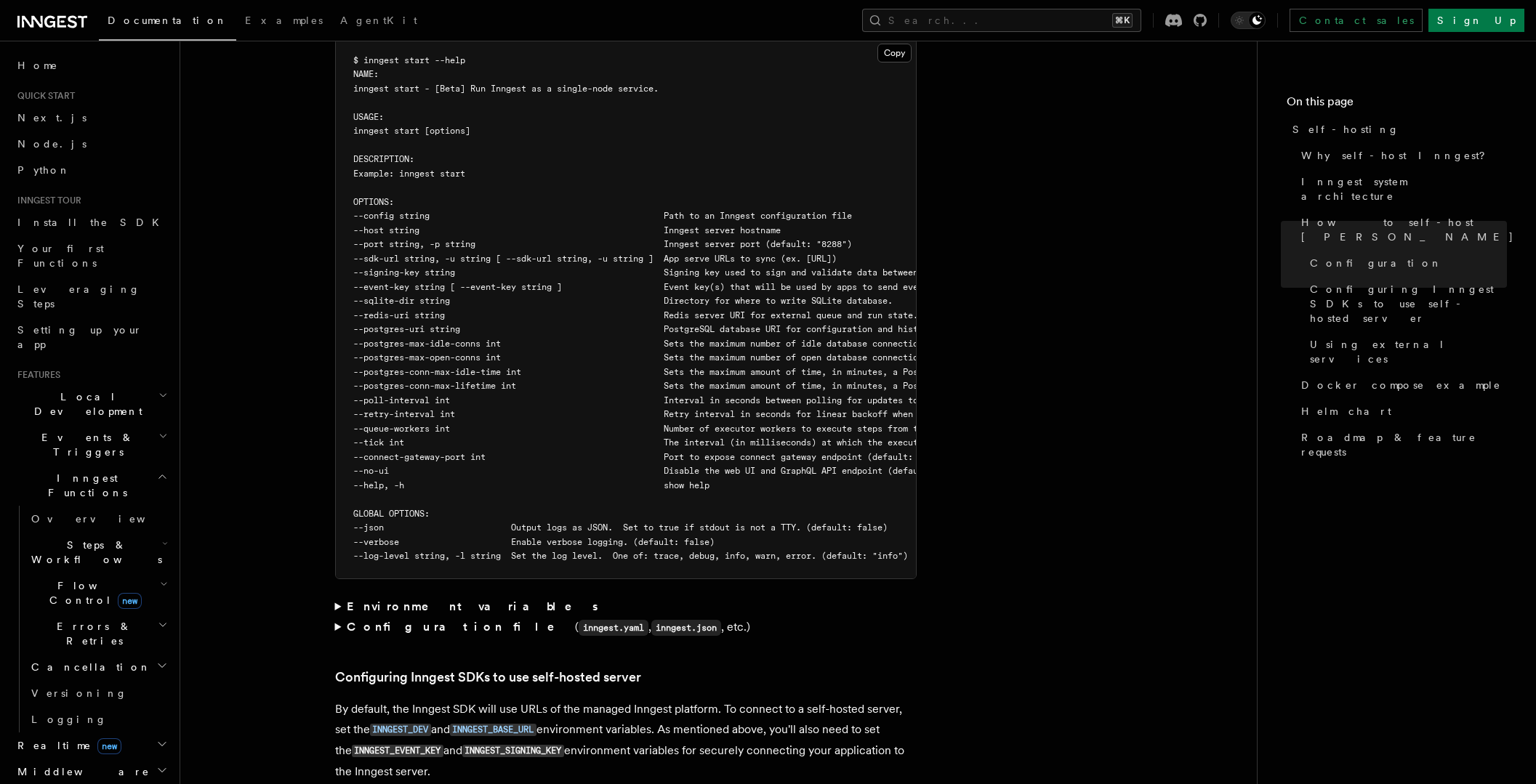
click at [999, 574] on article "Platform Deployment Self-hosting Self-hosting support for Inngest is supported …" at bounding box center [718, 620] width 1030 height 6211
click at [685, 462] on pre "$ inngest start --help NAME: inngest start - [Beta] Run Inngest as a single-nod…" at bounding box center [625, 309] width 580 height 540
